Goal: Go to known website: Go to known website

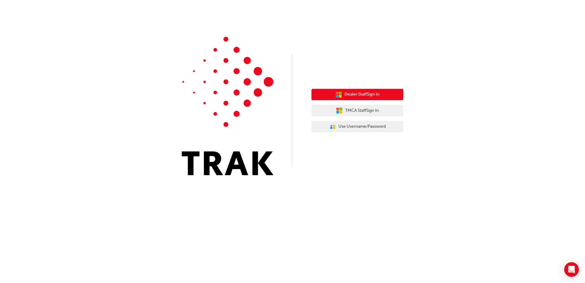
click at [359, 96] on span "Dealer Staff Sign In" at bounding box center [362, 94] width 35 height 7
